Goal: Book appointment/travel/reservation

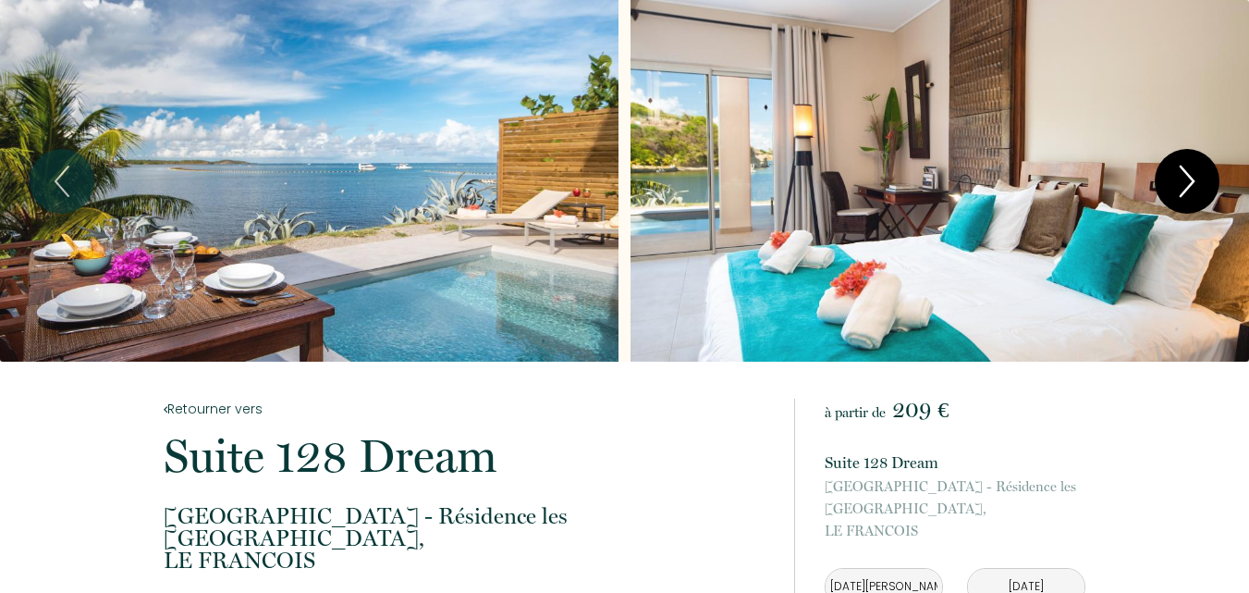
click at [1179, 177] on icon "Next" at bounding box center [1187, 180] width 39 height 55
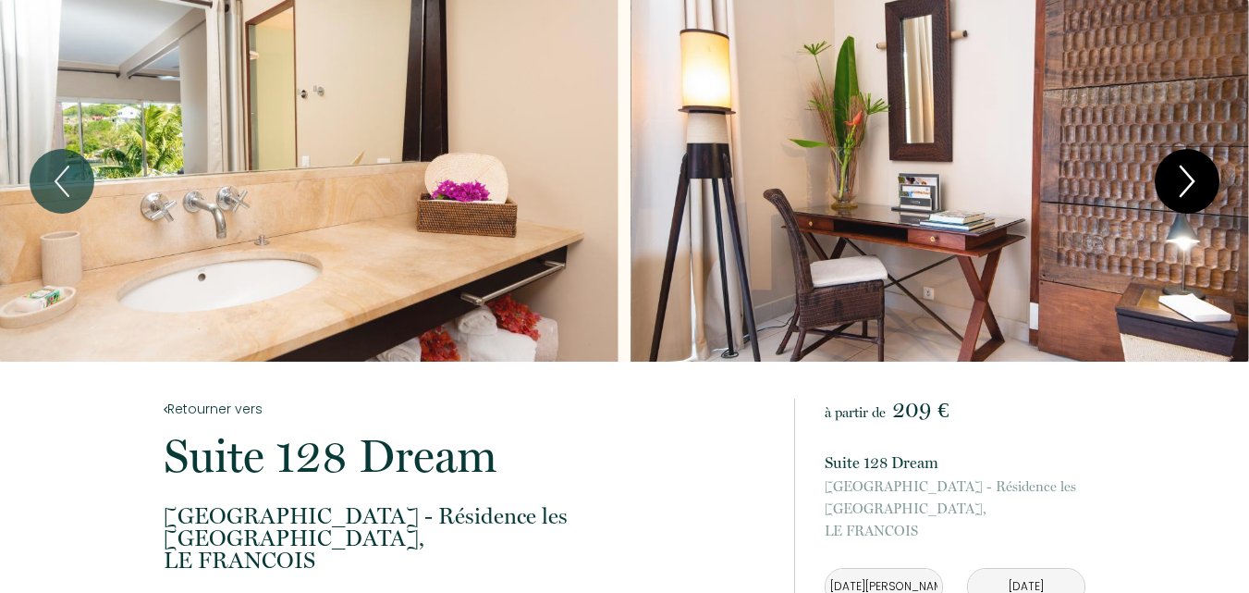
click at [1179, 177] on icon "Next" at bounding box center [1187, 180] width 39 height 55
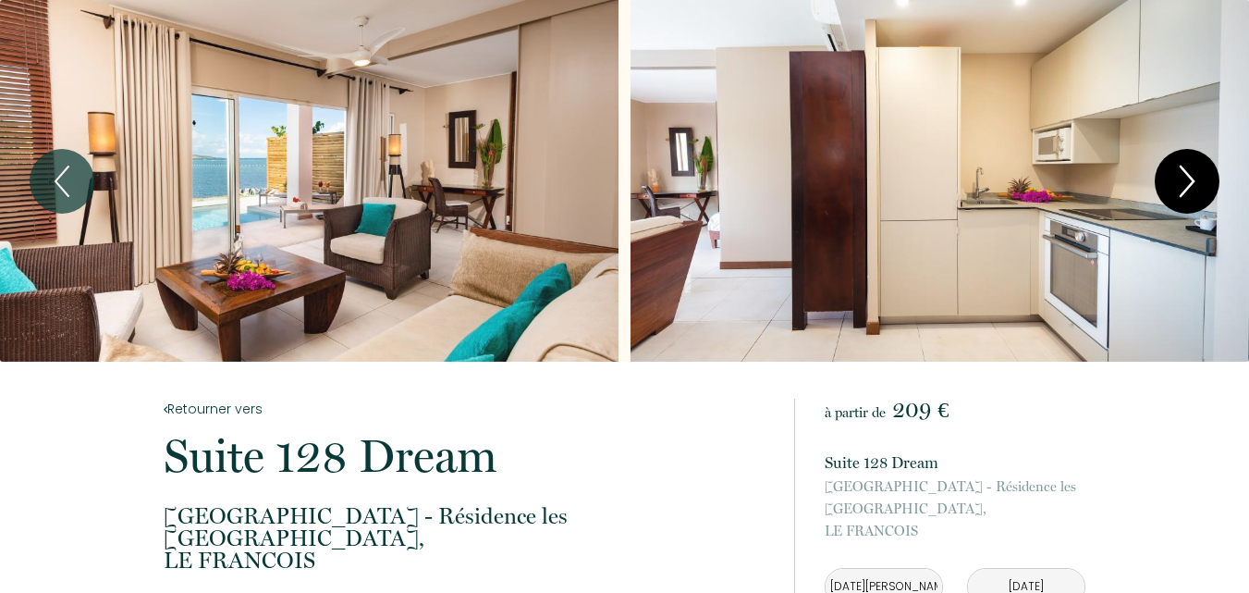
click at [1179, 177] on icon "Next" at bounding box center [1187, 180] width 39 height 55
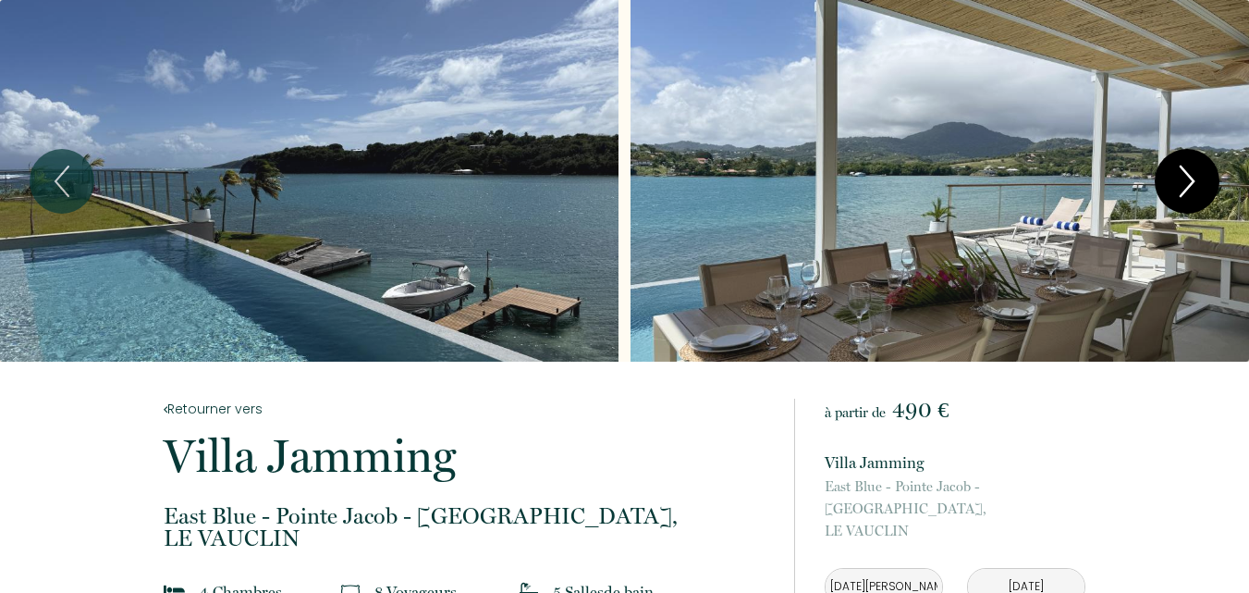
click at [1193, 164] on icon "Next" at bounding box center [1187, 180] width 39 height 55
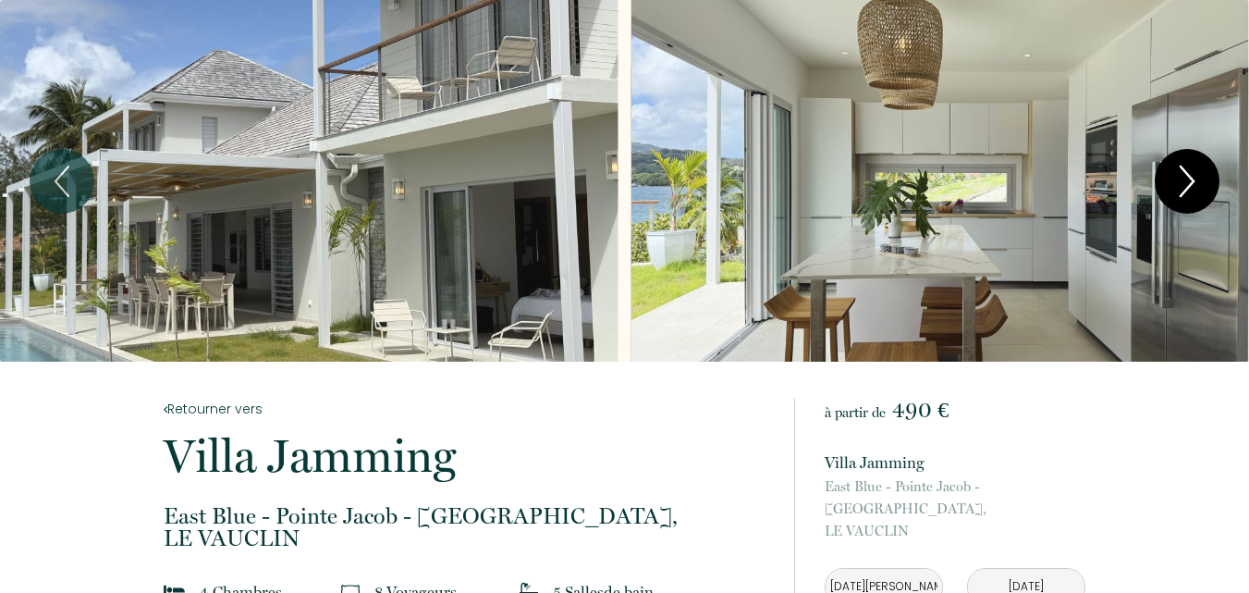
click at [1193, 164] on icon "Next" at bounding box center [1187, 180] width 39 height 55
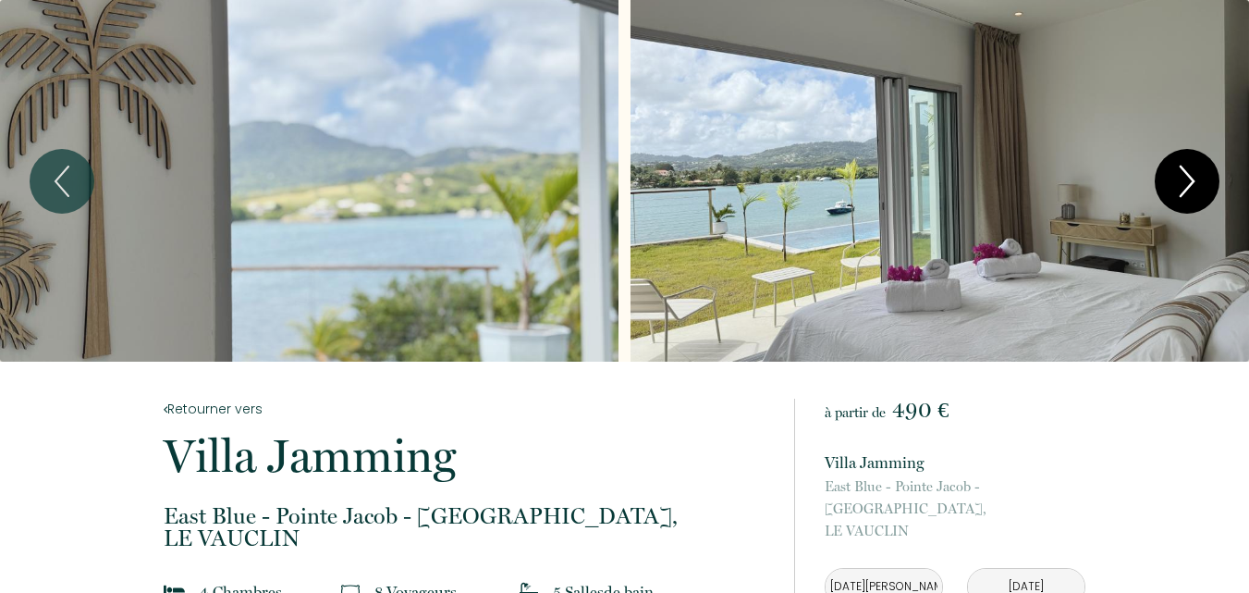
click at [1193, 164] on icon "Next" at bounding box center [1187, 180] width 39 height 55
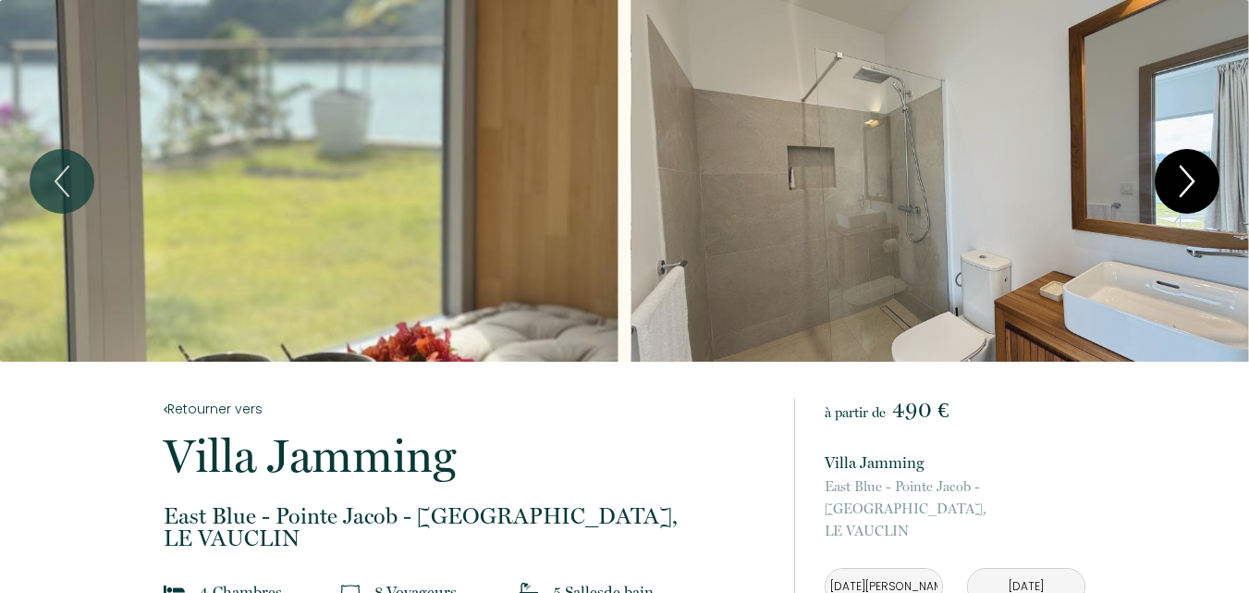
click at [1193, 164] on icon "Next" at bounding box center [1187, 180] width 39 height 55
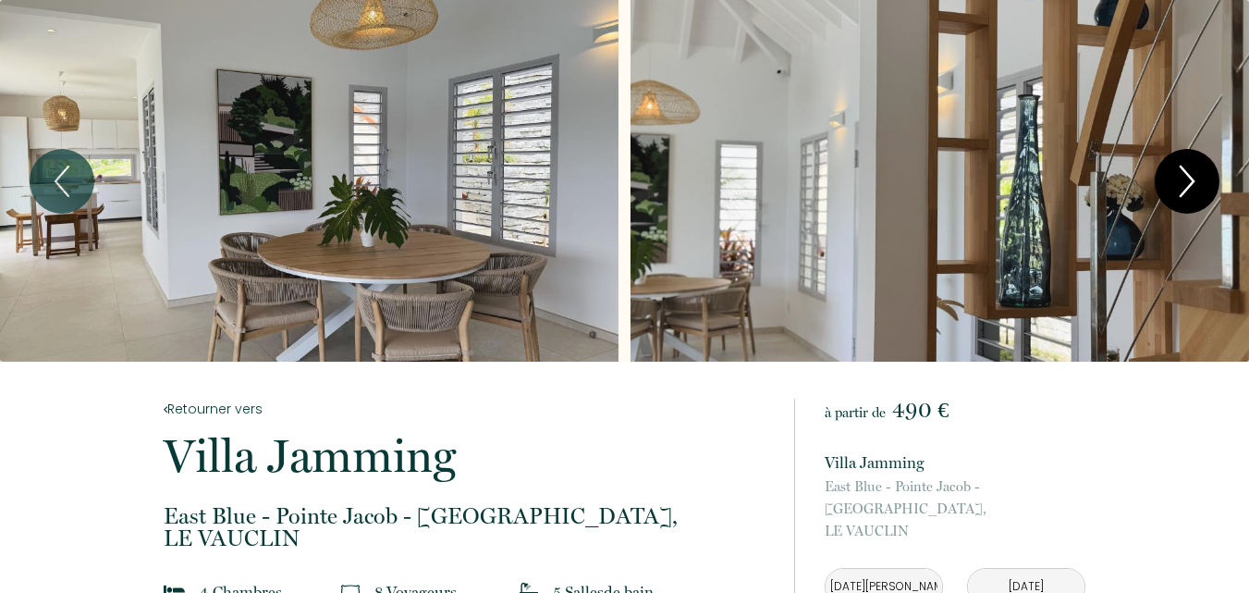
click at [1193, 164] on icon "Next" at bounding box center [1187, 180] width 39 height 55
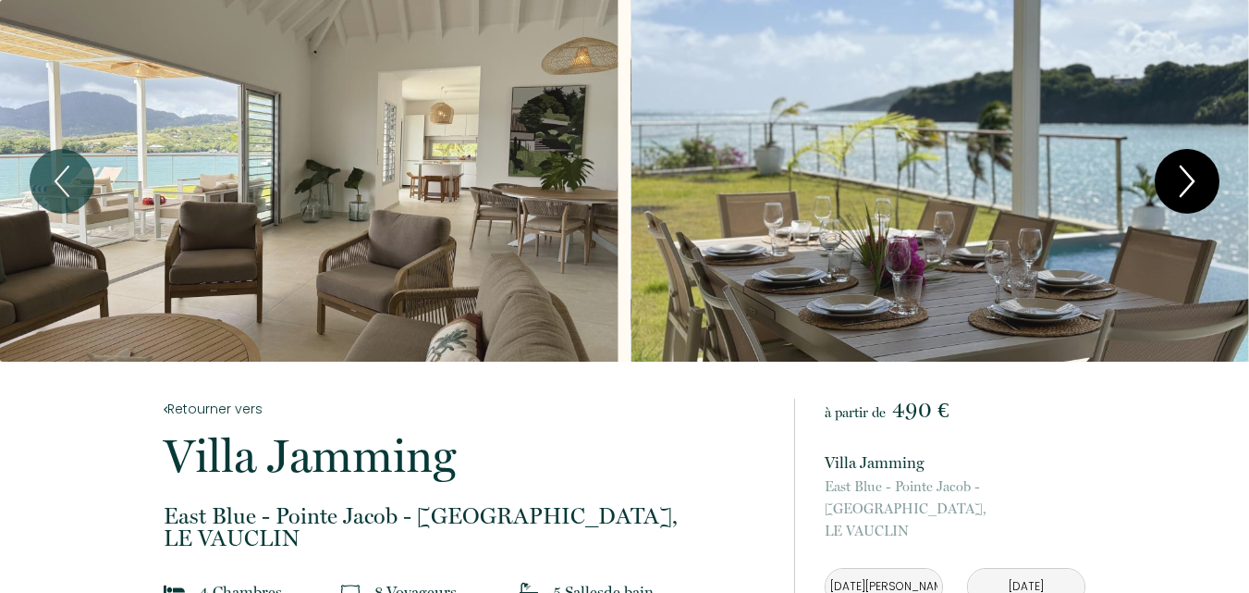
click at [1193, 164] on icon "Next" at bounding box center [1187, 180] width 39 height 55
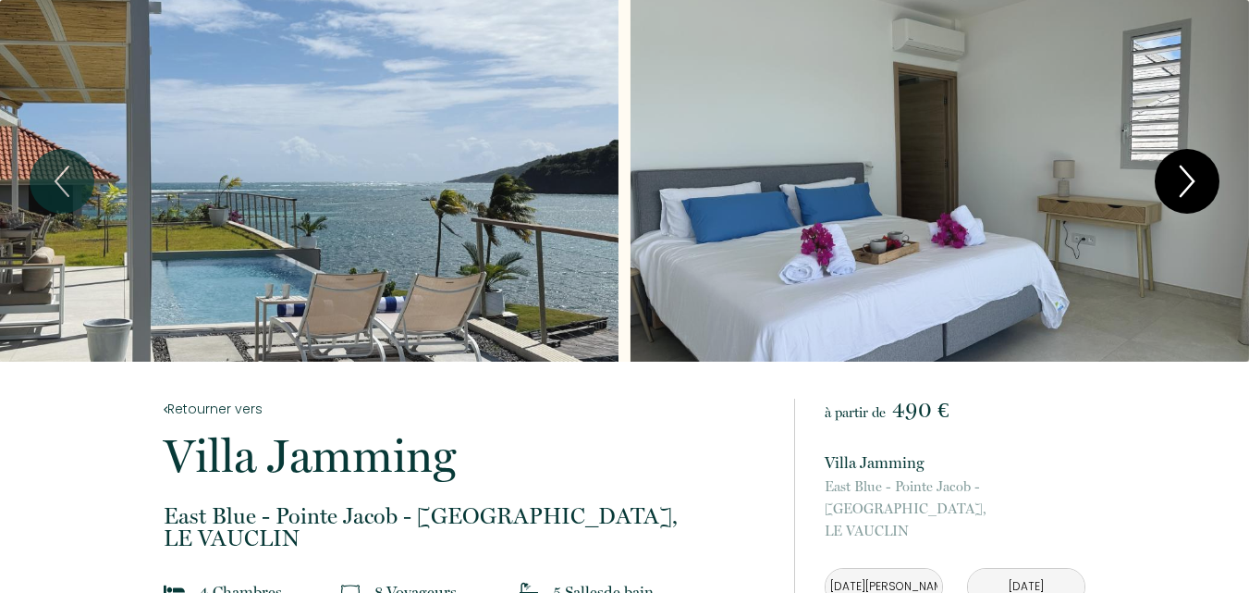
click at [1193, 164] on icon "Next" at bounding box center [1187, 180] width 39 height 55
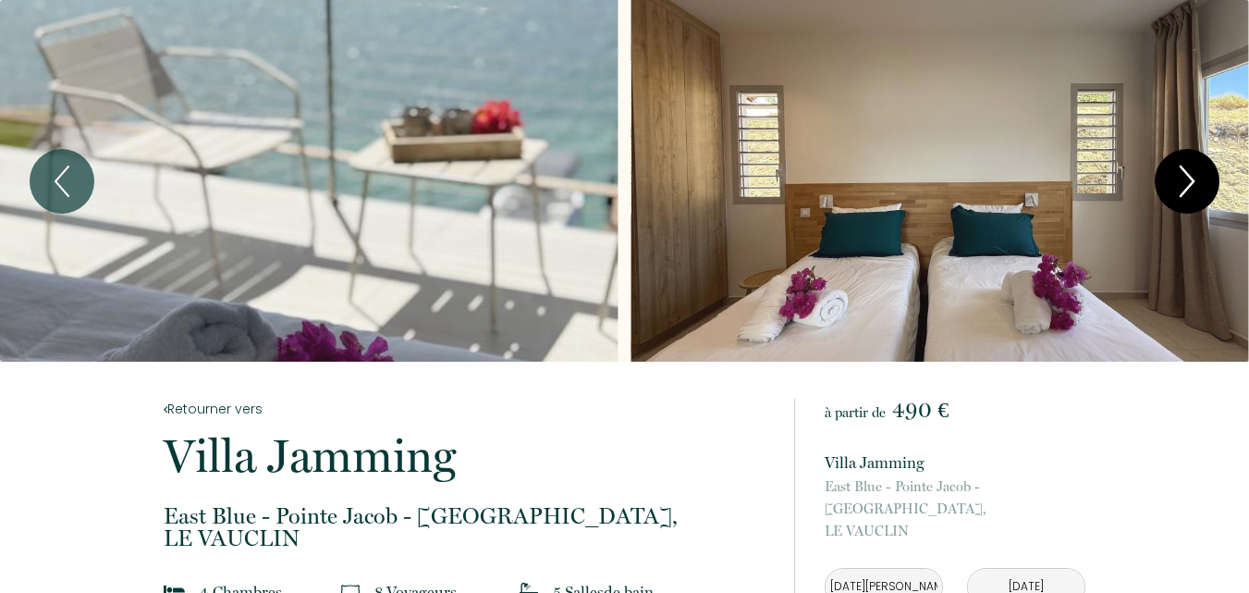
click at [1193, 164] on icon "Next" at bounding box center [1187, 180] width 39 height 55
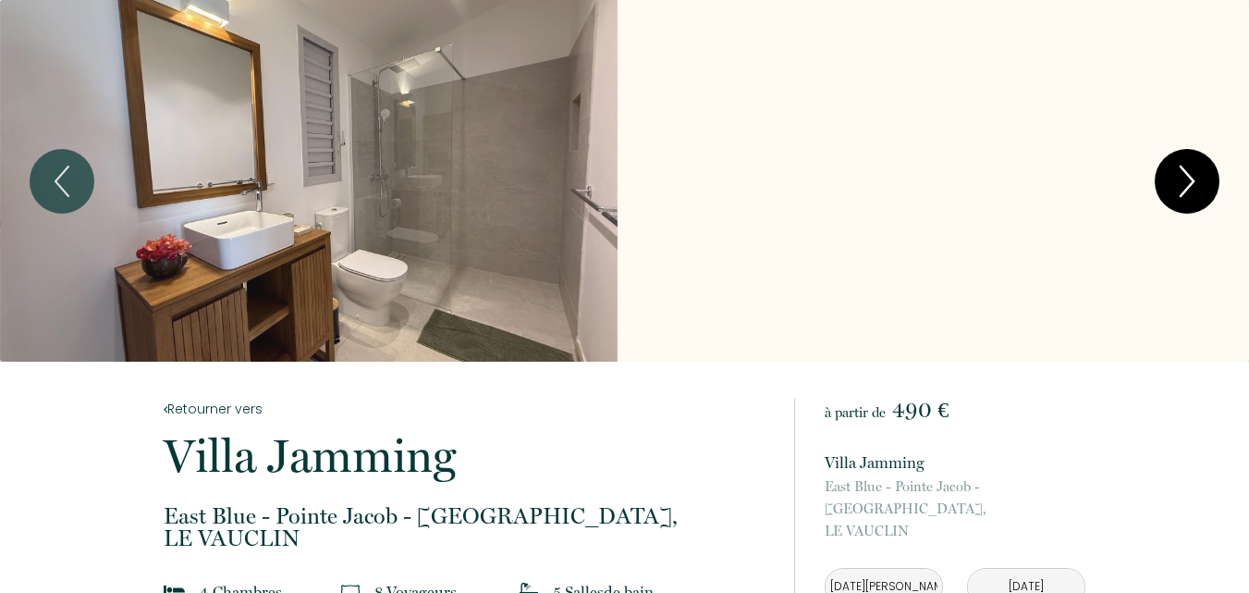
click at [1193, 164] on icon "Next" at bounding box center [1187, 180] width 39 height 55
